Goal: Complete application form

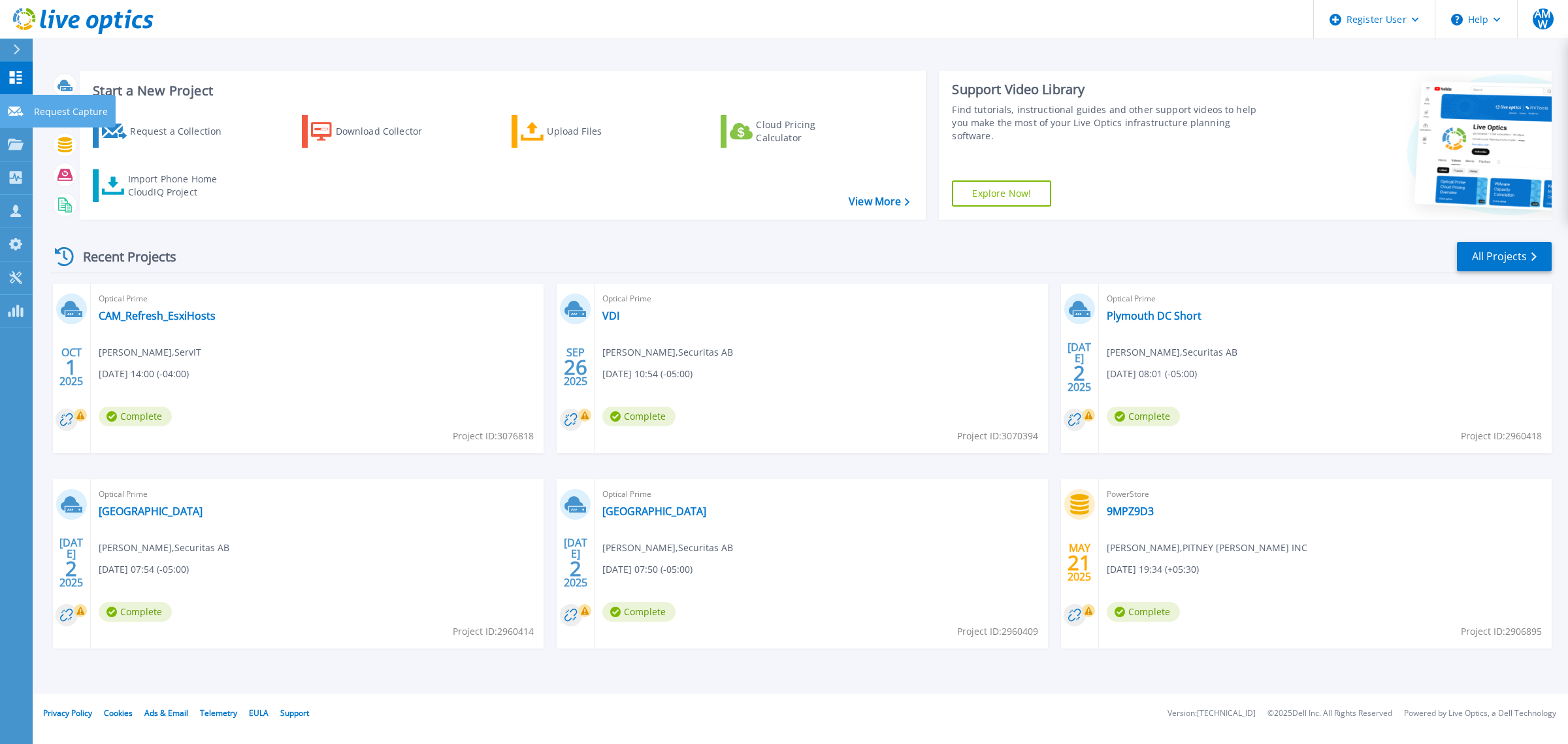
click at [11, 115] on icon at bounding box center [15, 111] width 16 height 10
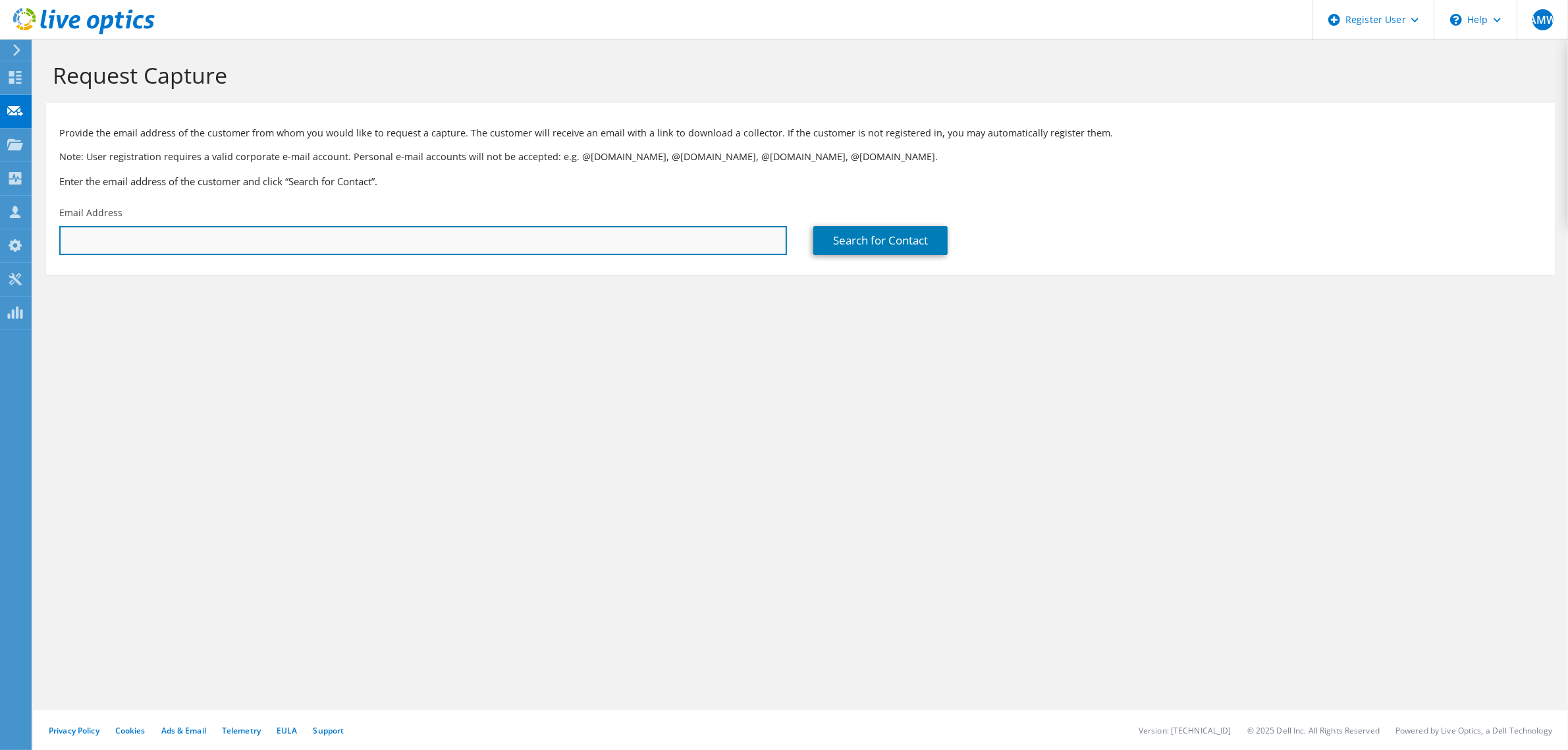
click at [248, 248] on input "text" at bounding box center [423, 241] width 727 height 29
type input "[PERSON_NAME][EMAIL_ADDRESS][DOMAIN_NAME]"
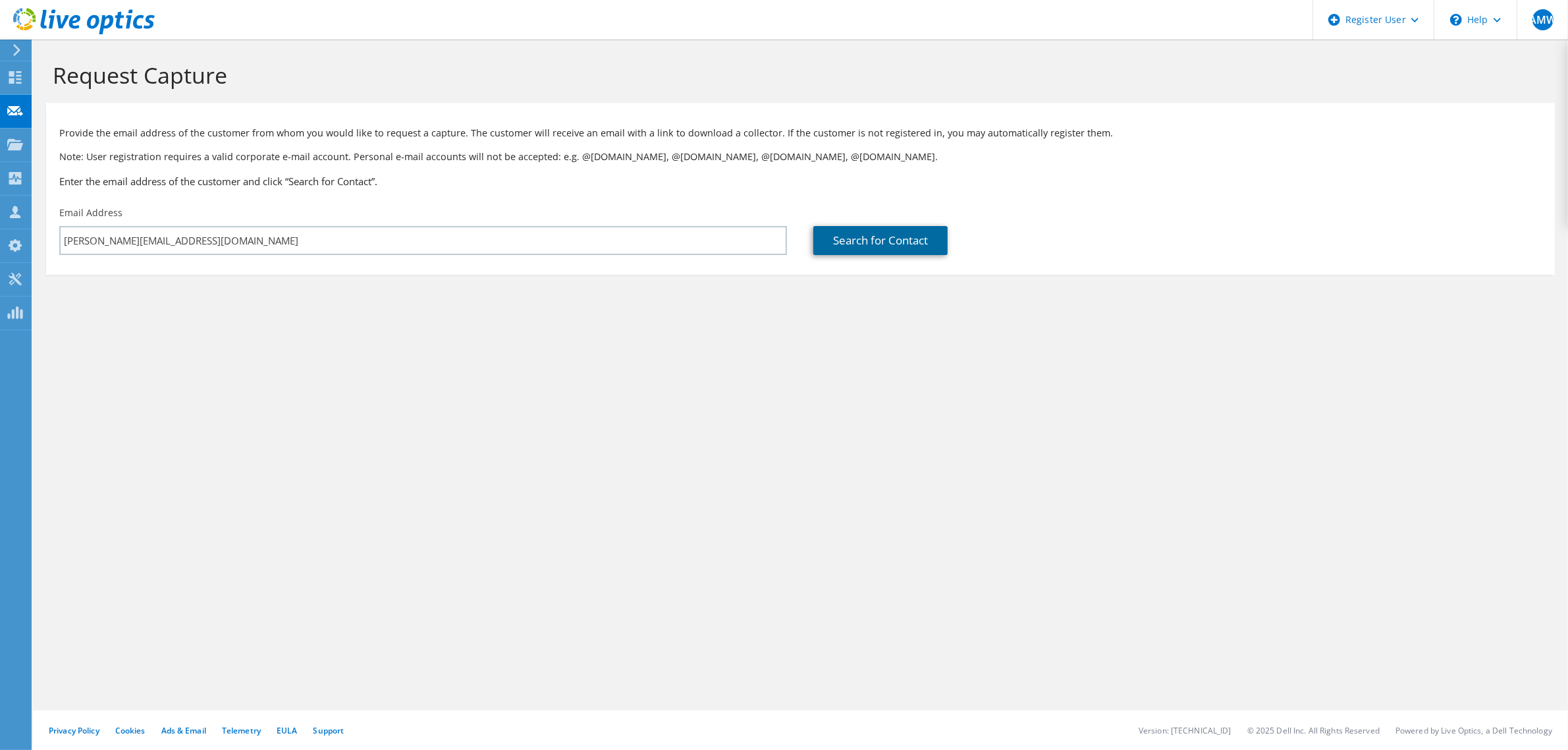
click at [851, 228] on link "Search for Contact" at bounding box center [881, 241] width 135 height 29
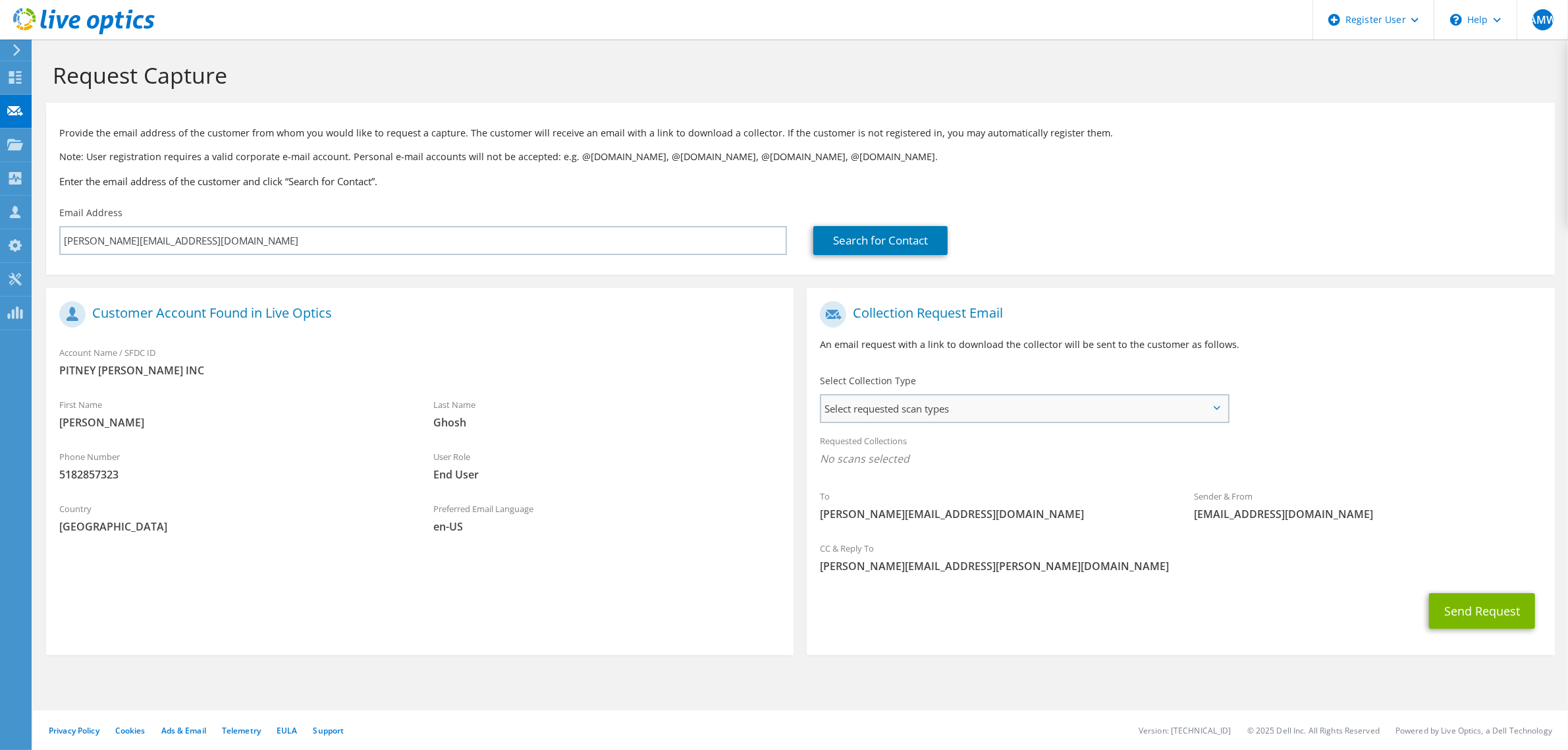
click at [947, 411] on span "Select requested scan types" at bounding box center [1024, 408] width 406 height 26
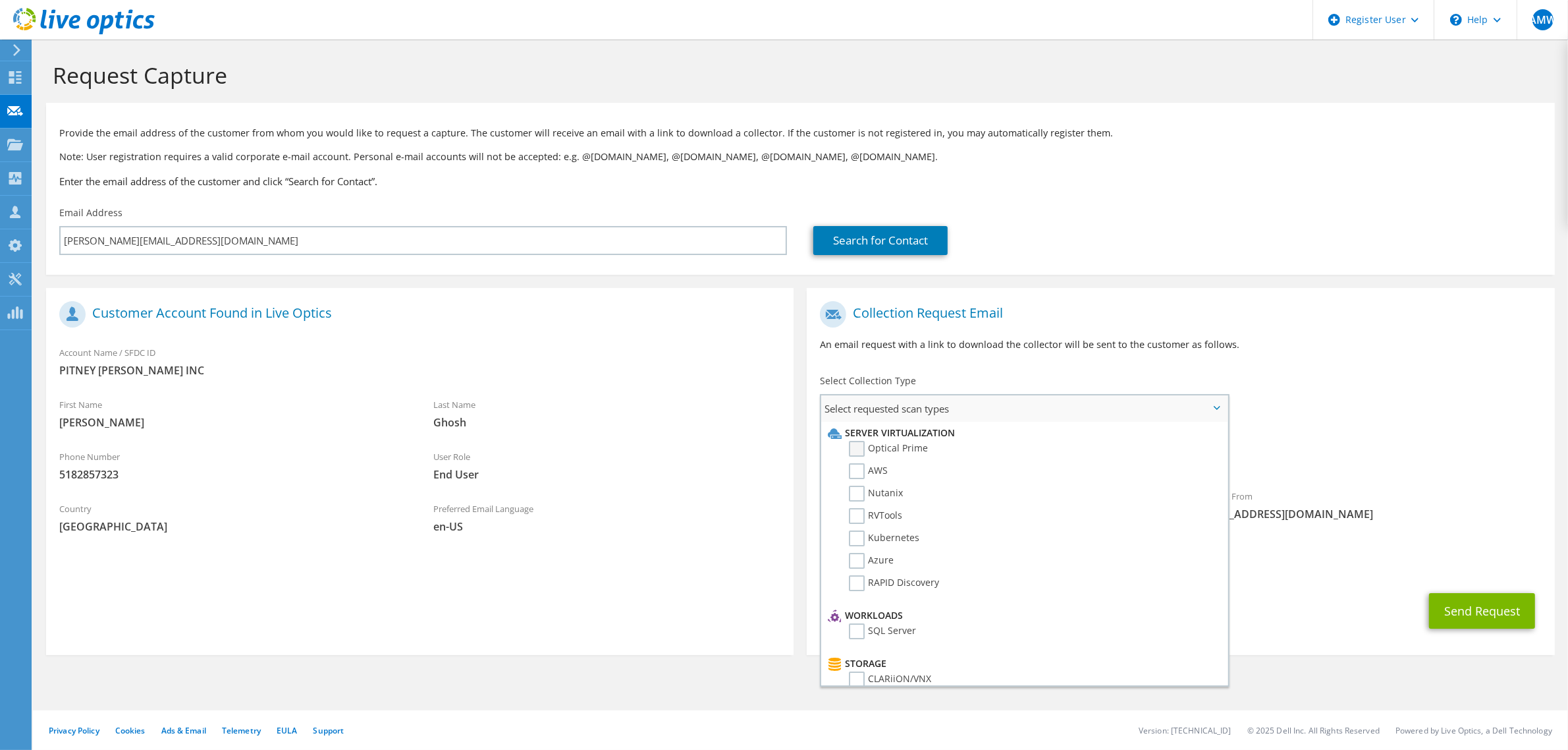
click at [876, 452] on label "Optical Prime" at bounding box center [888, 448] width 79 height 16
click at [0, 0] on input "Optical Prime" at bounding box center [0, 0] width 0 height 0
click at [1317, 482] on div "Requested Collections No scans selected Optical Prime" at bounding box center [1180, 456] width 747 height 59
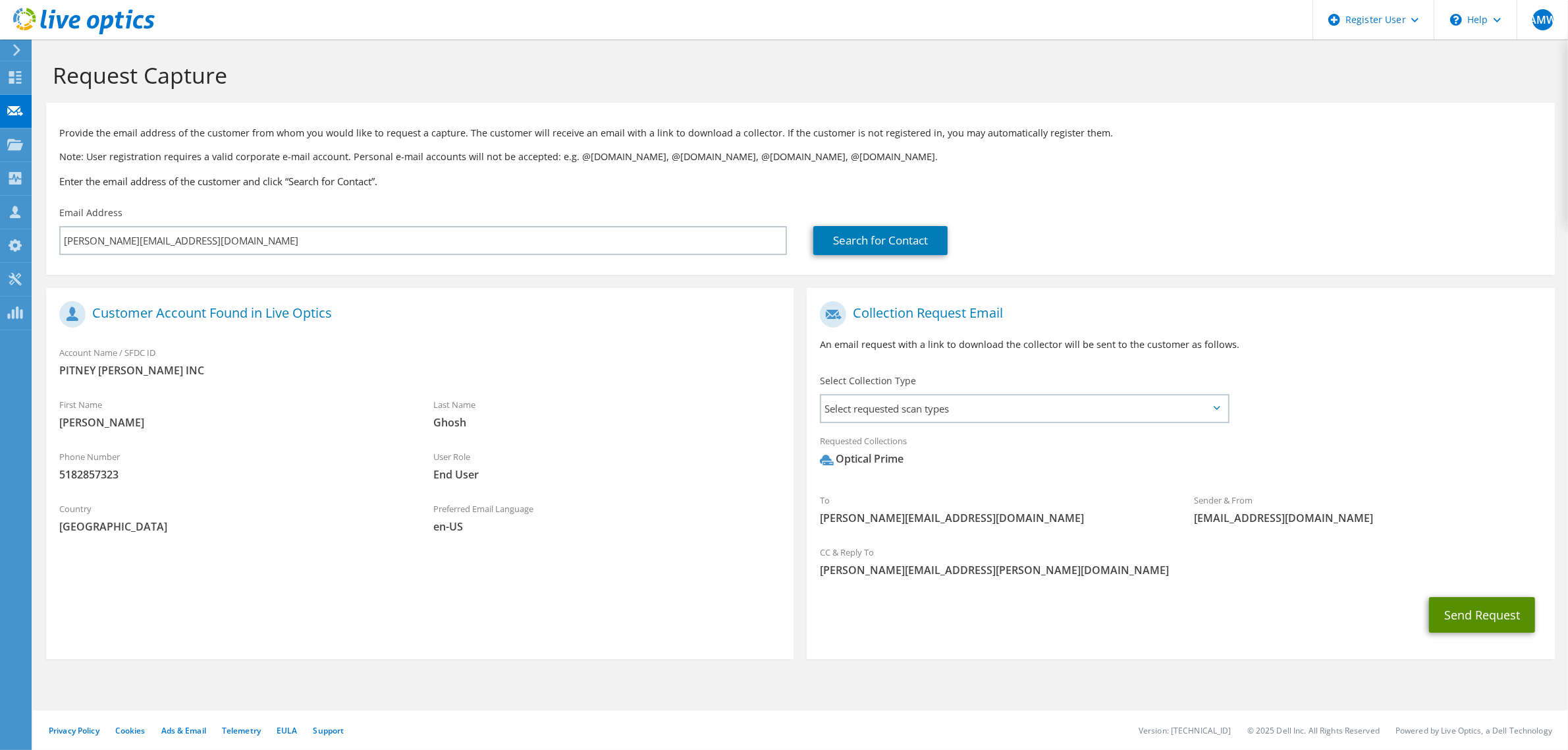
click at [1447, 606] on button "Send Request" at bounding box center [1482, 615] width 106 height 35
